Goal: Entertainment & Leisure: Consume media (video, audio)

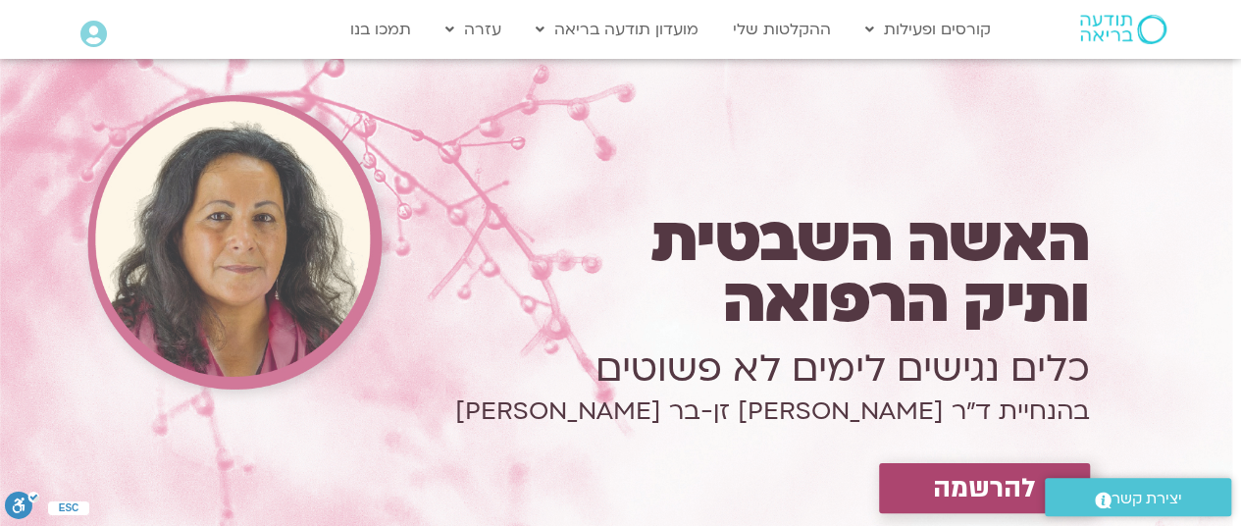
click at [87, 22] on icon at bounding box center [93, 34] width 26 height 27
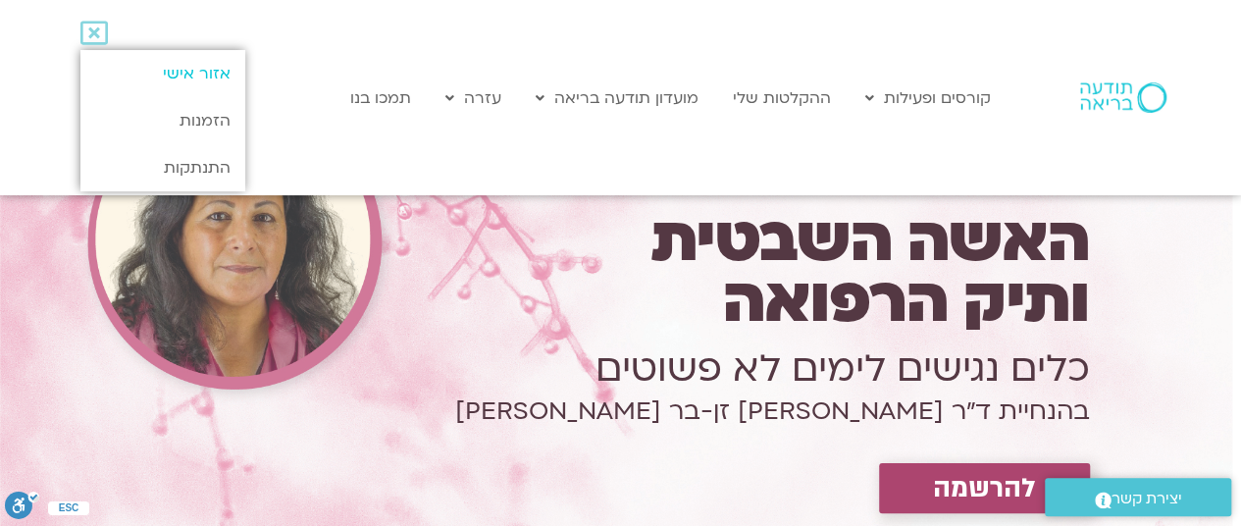
click at [177, 79] on link "אזור אישי" at bounding box center [162, 73] width 164 height 47
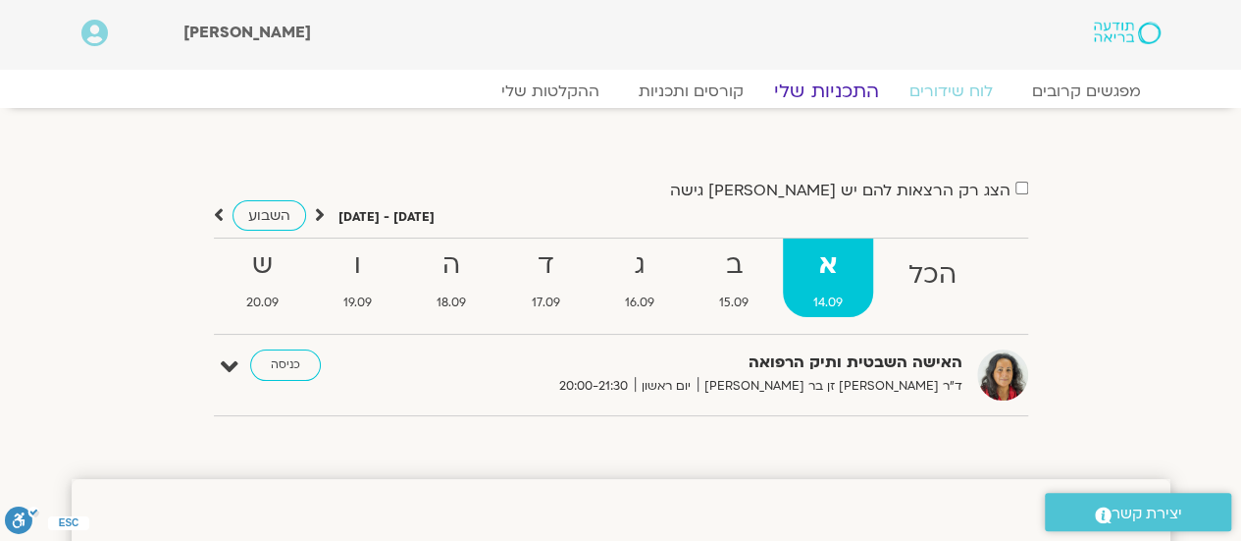
click at [815, 89] on link "התכניות שלי" at bounding box center [827, 91] width 152 height 24
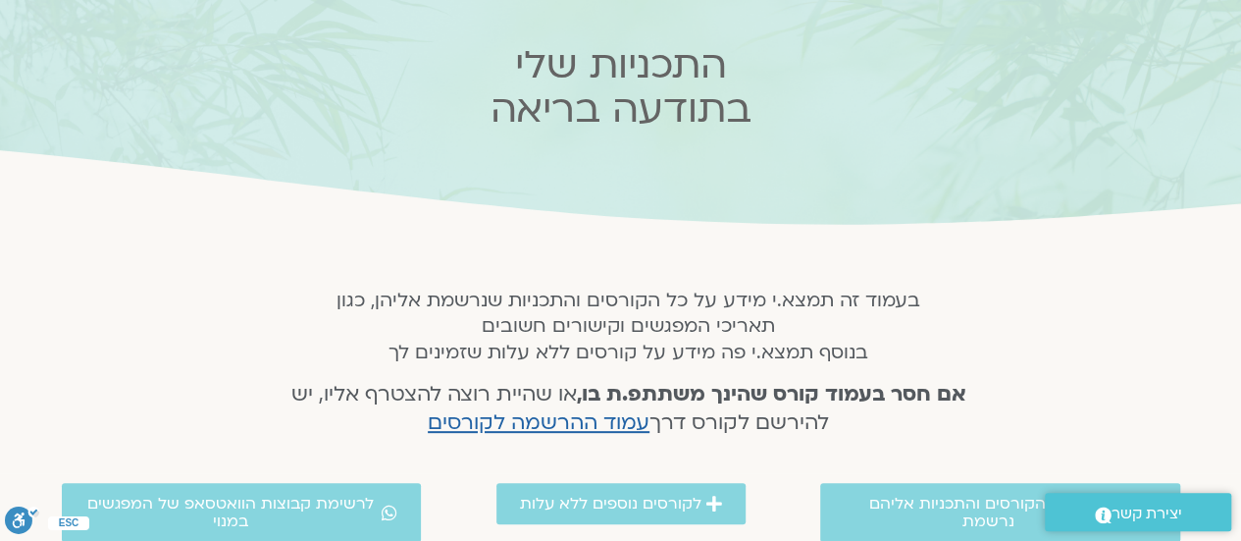
scroll to position [156, 0]
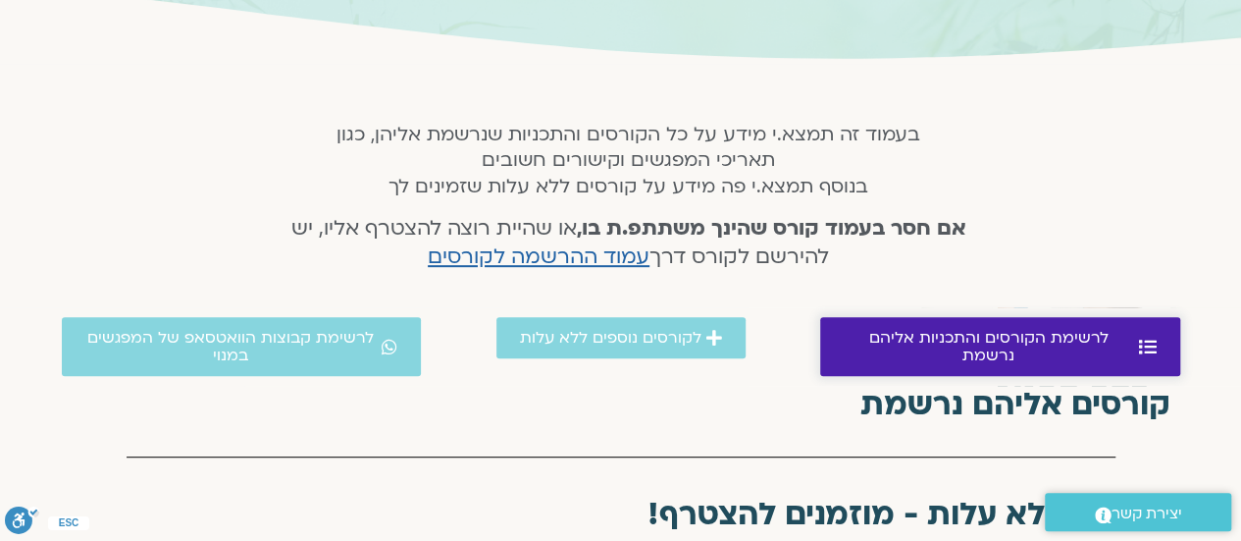
click at [889, 344] on span "לרשימת הקורסים והתכניות אליהם נרשמת" at bounding box center [989, 346] width 290 height 35
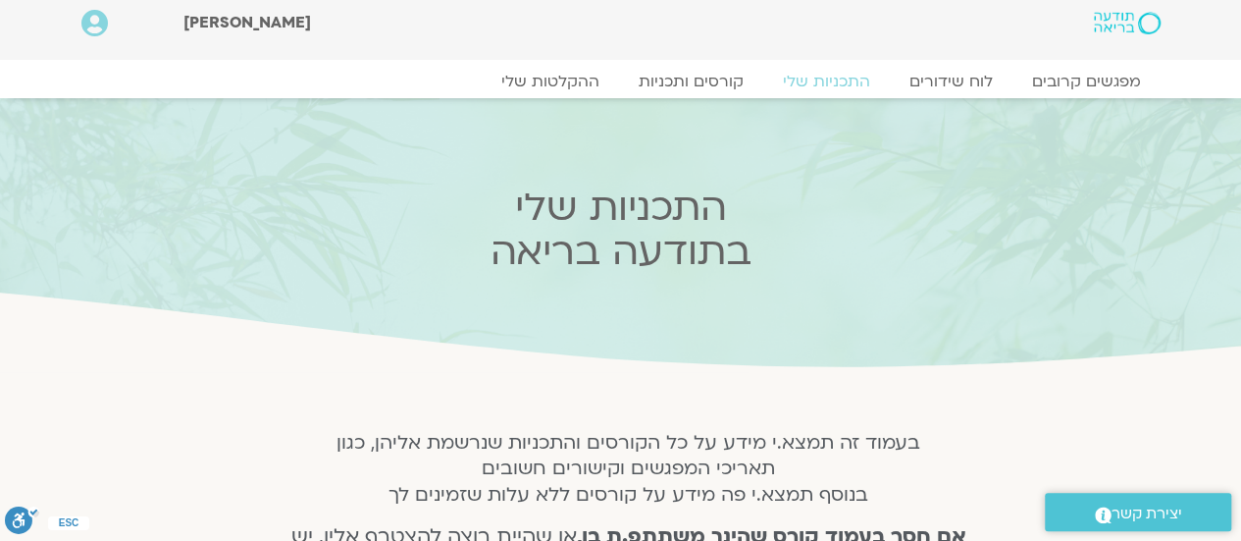
scroll to position [9, 0]
click at [677, 85] on link "קורסים ותכניות" at bounding box center [690, 83] width 173 height 24
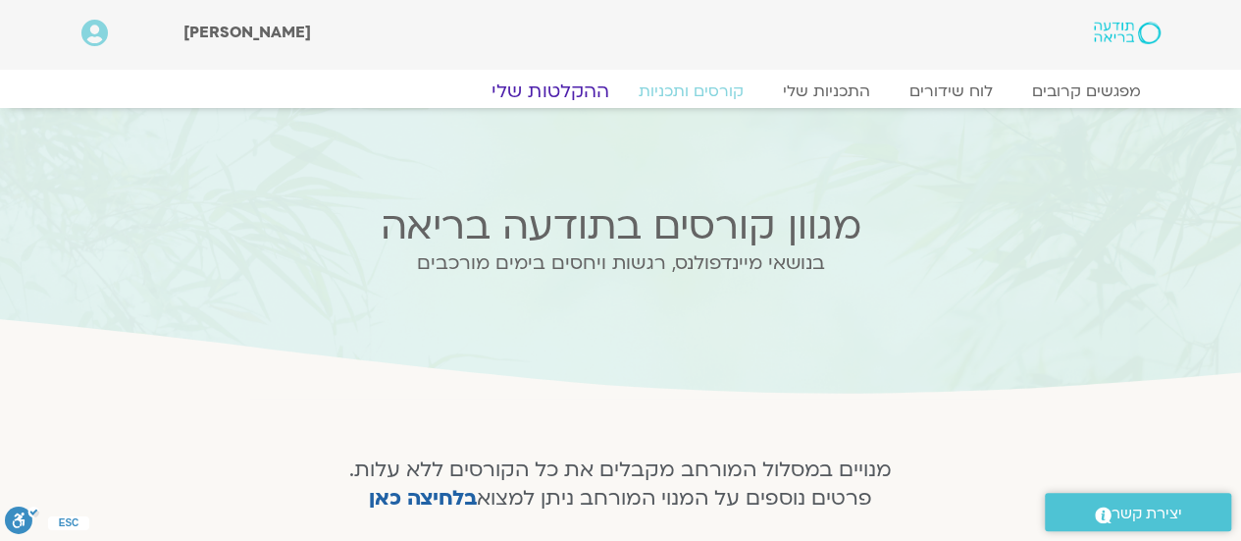
click at [551, 91] on link "ההקלטות שלי" at bounding box center [550, 91] width 165 height 24
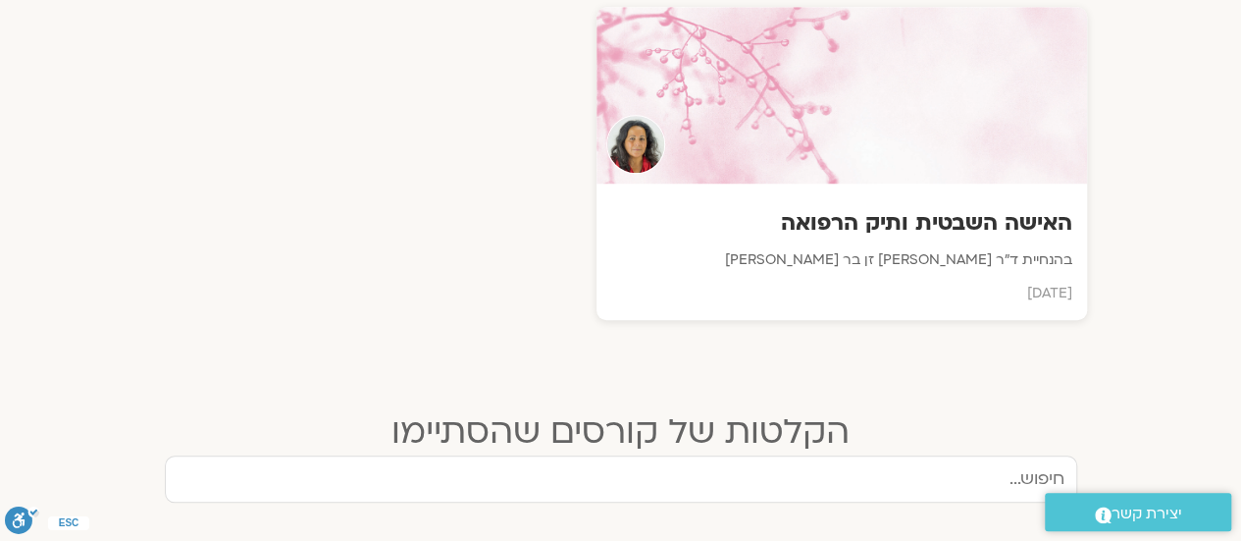
scroll to position [768, 0]
click at [811, 229] on h3 "האישה השבטית ותיק הרפואה" at bounding box center [841, 221] width 461 height 29
